Goal: Find specific page/section: Find specific page/section

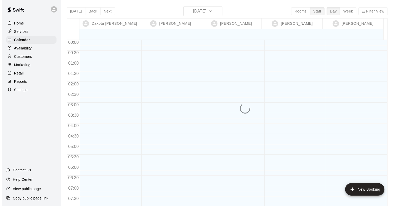
scroll to position [215, 0]
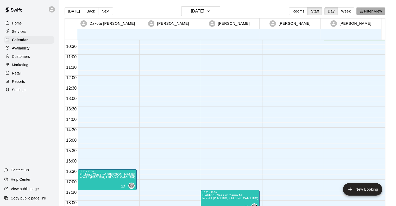
click at [371, 11] on button "Filter View" at bounding box center [370, 11] width 29 height 8
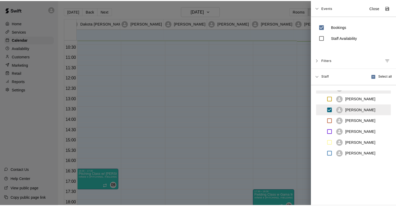
scroll to position [0, 0]
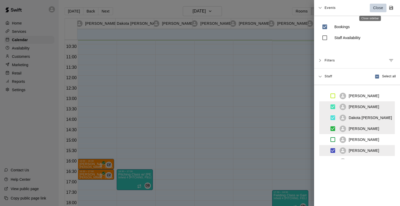
click at [373, 8] on p "Close" at bounding box center [378, 7] width 10 height 5
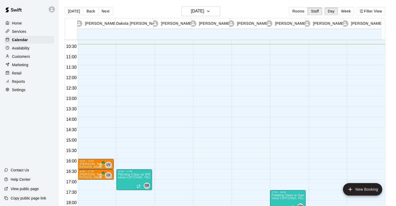
click at [27, 60] on div "Customers" at bounding box center [29, 57] width 50 height 8
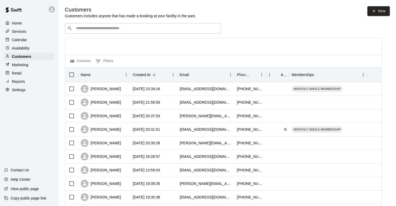
click at [144, 29] on input "Search customers by name or email" at bounding box center [146, 28] width 144 height 5
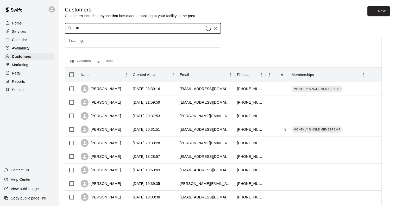
type input "***"
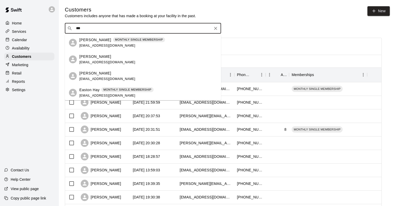
click at [113, 42] on div "MONTHLY SINGLE MEMBERSHIP" at bounding box center [139, 39] width 52 height 5
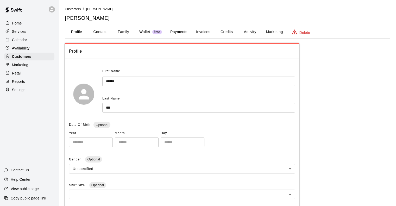
click at [250, 32] on button "Activity" at bounding box center [249, 32] width 23 height 12
